Goal: Information Seeking & Learning: Learn about a topic

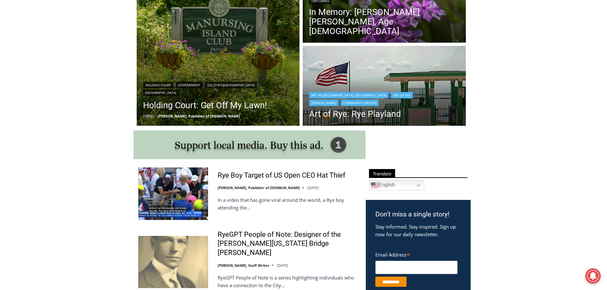
scroll to position [287, 0]
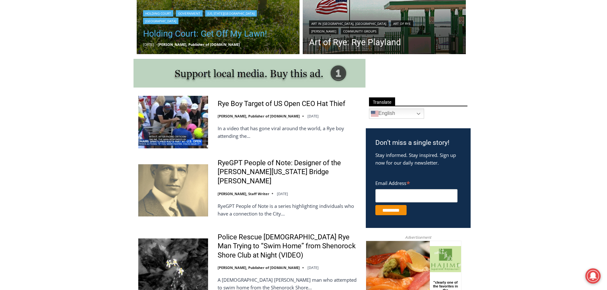
click at [221, 33] on link "Holding Court: Get Off My Lawn!" at bounding box center [218, 33] width 150 height 13
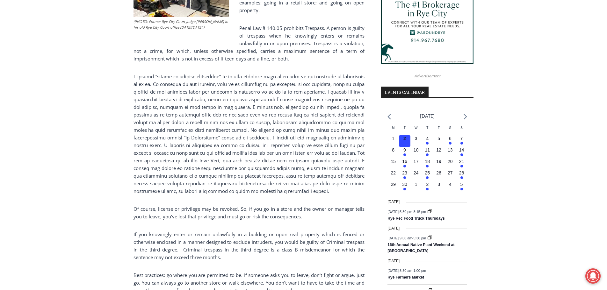
scroll to position [701, 0]
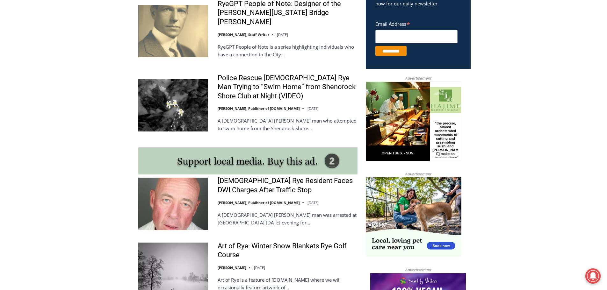
scroll to position [255, 0]
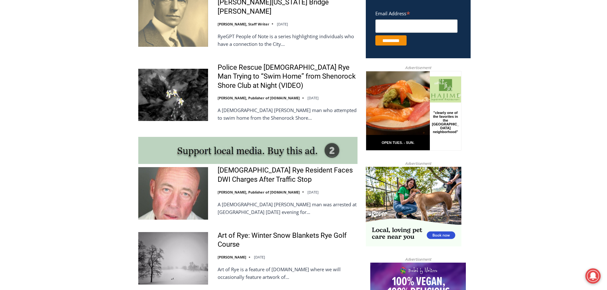
scroll to position [382, 0]
